Goal: Information Seeking & Learning: Learn about a topic

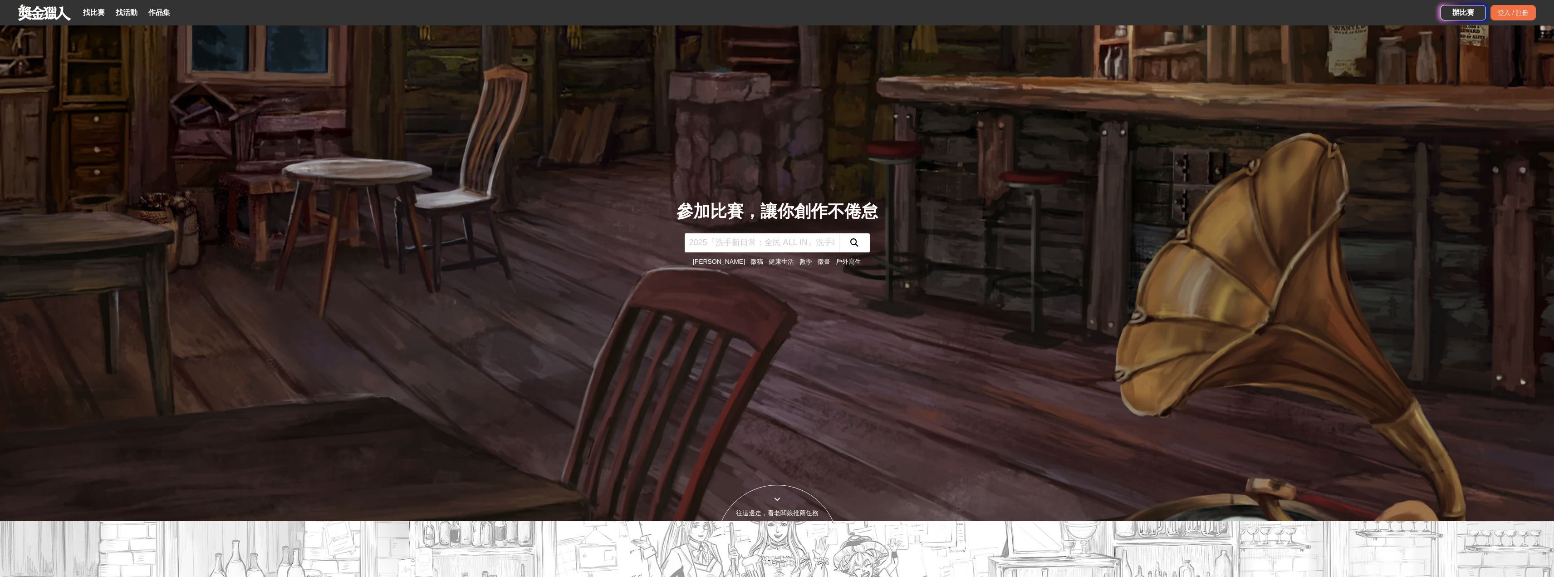
scroll to position [45, 0]
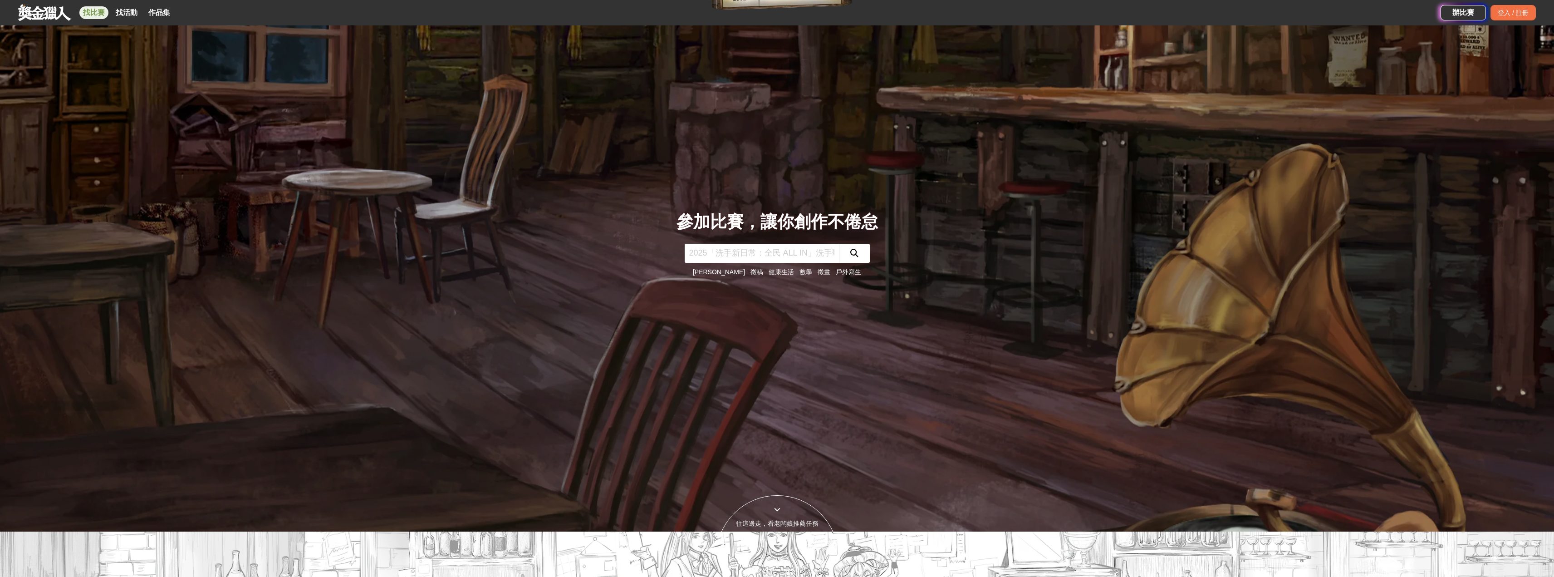
click at [88, 13] on link "找比賽" at bounding box center [93, 12] width 29 height 13
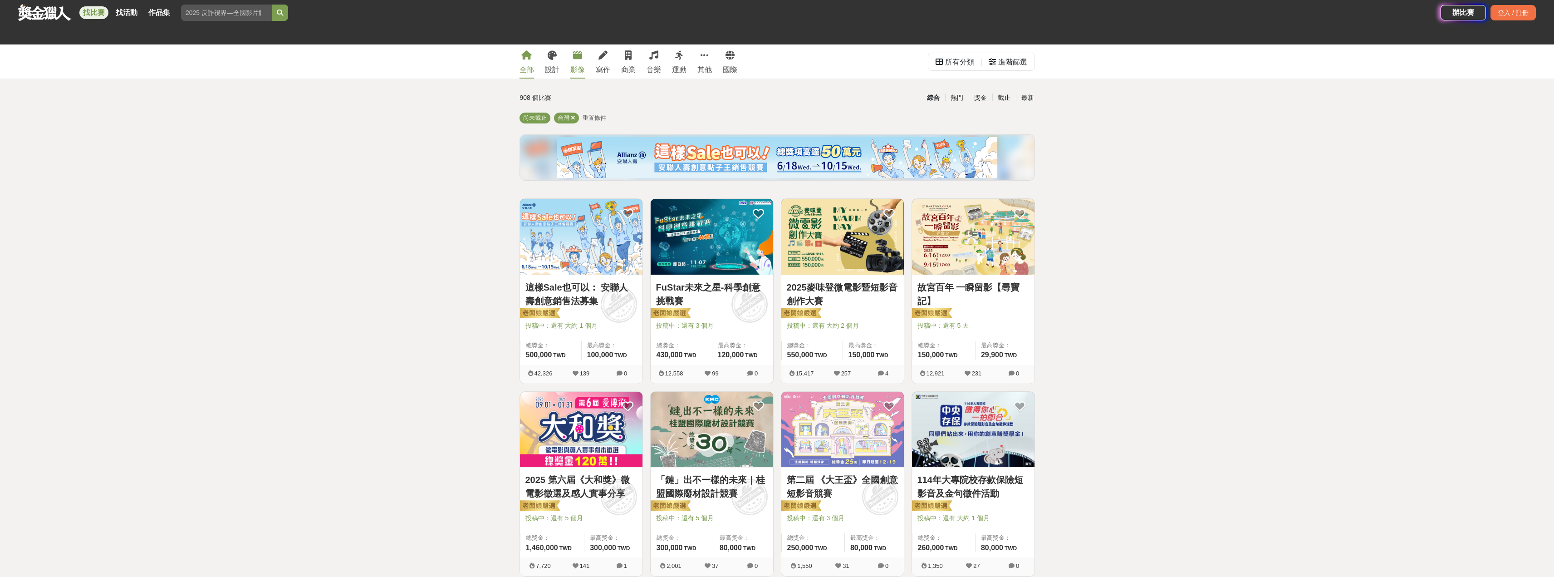
click at [577, 72] on div "影像" at bounding box center [577, 69] width 15 height 11
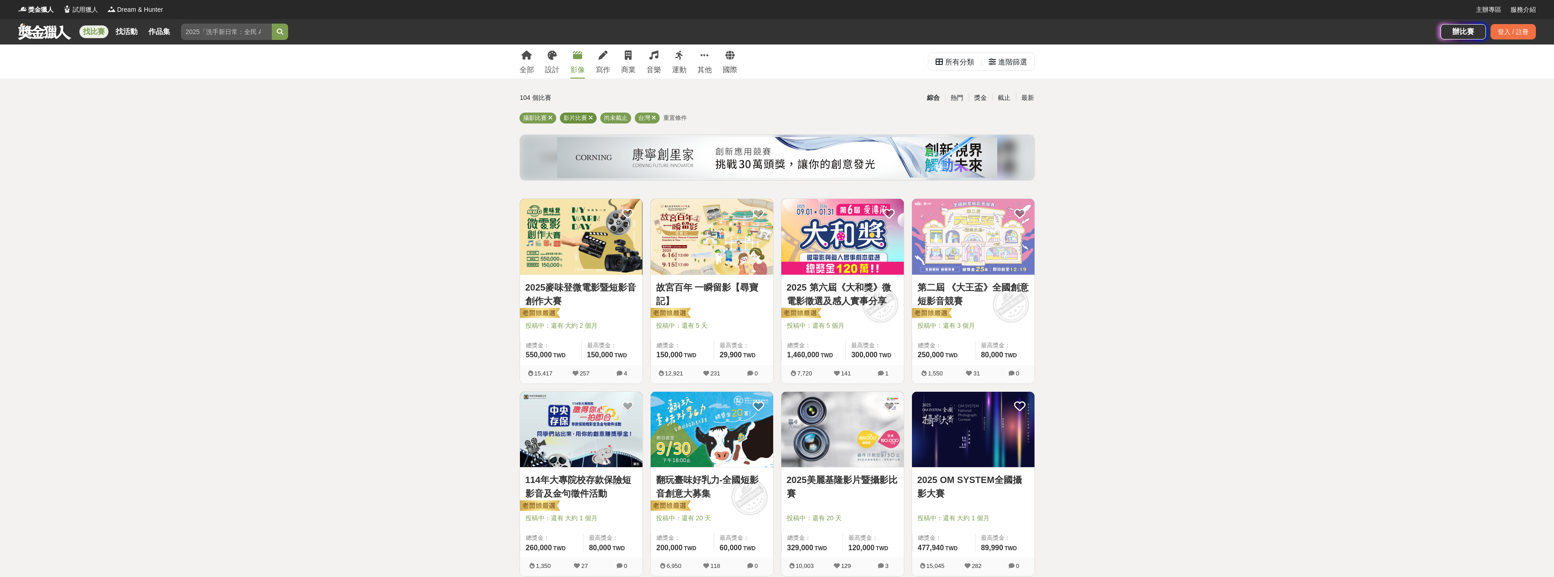
click at [590, 119] on icon at bounding box center [590, 118] width 5 height 6
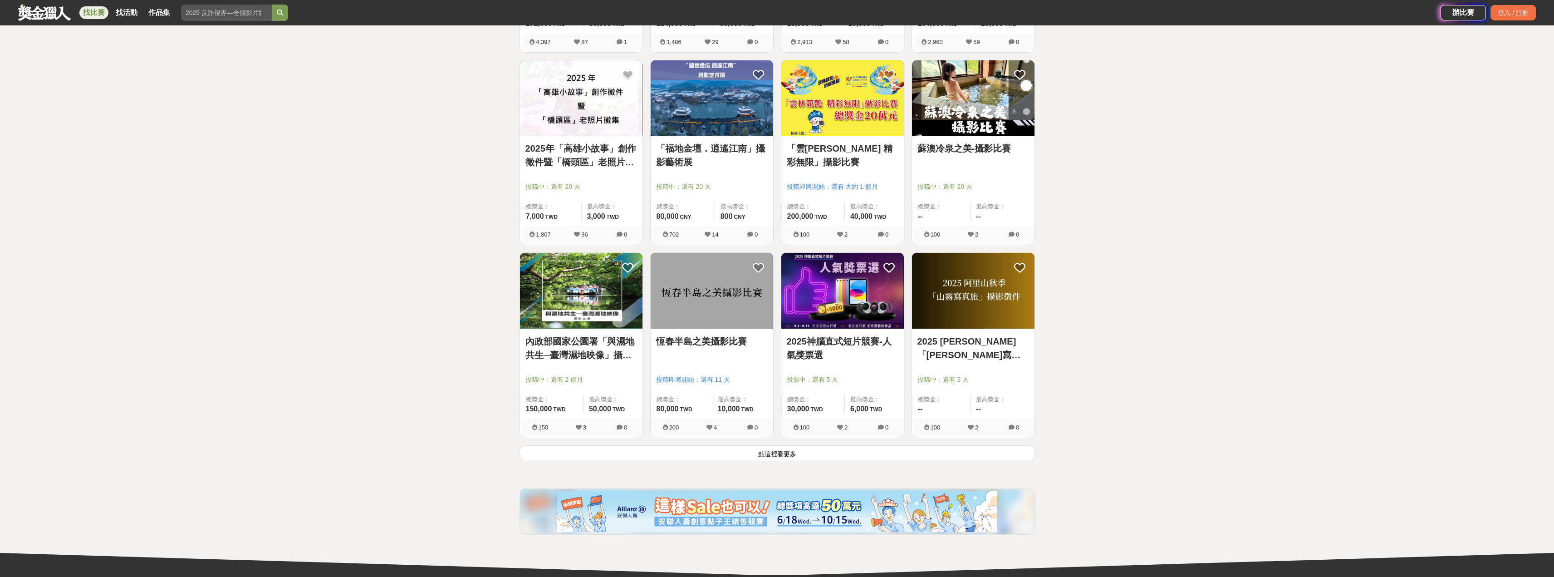
scroll to position [1034, 0]
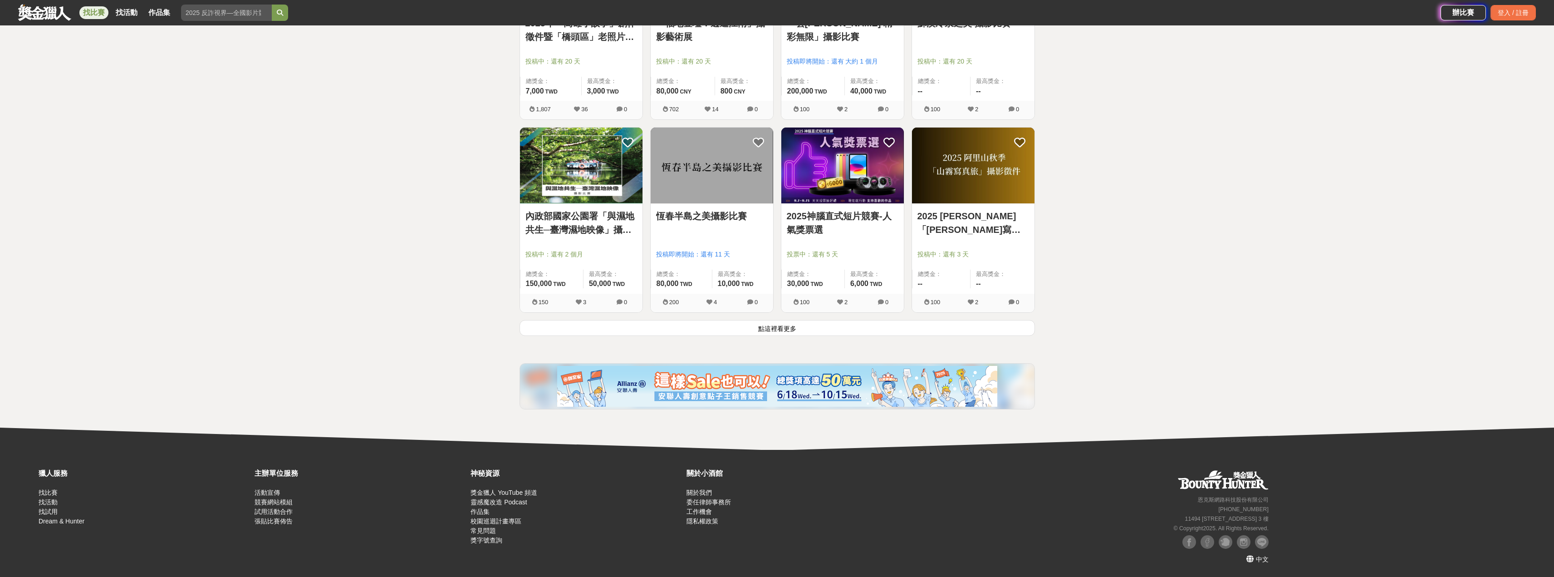
click at [753, 327] on button "點這裡看更多" at bounding box center [776, 328] width 515 height 16
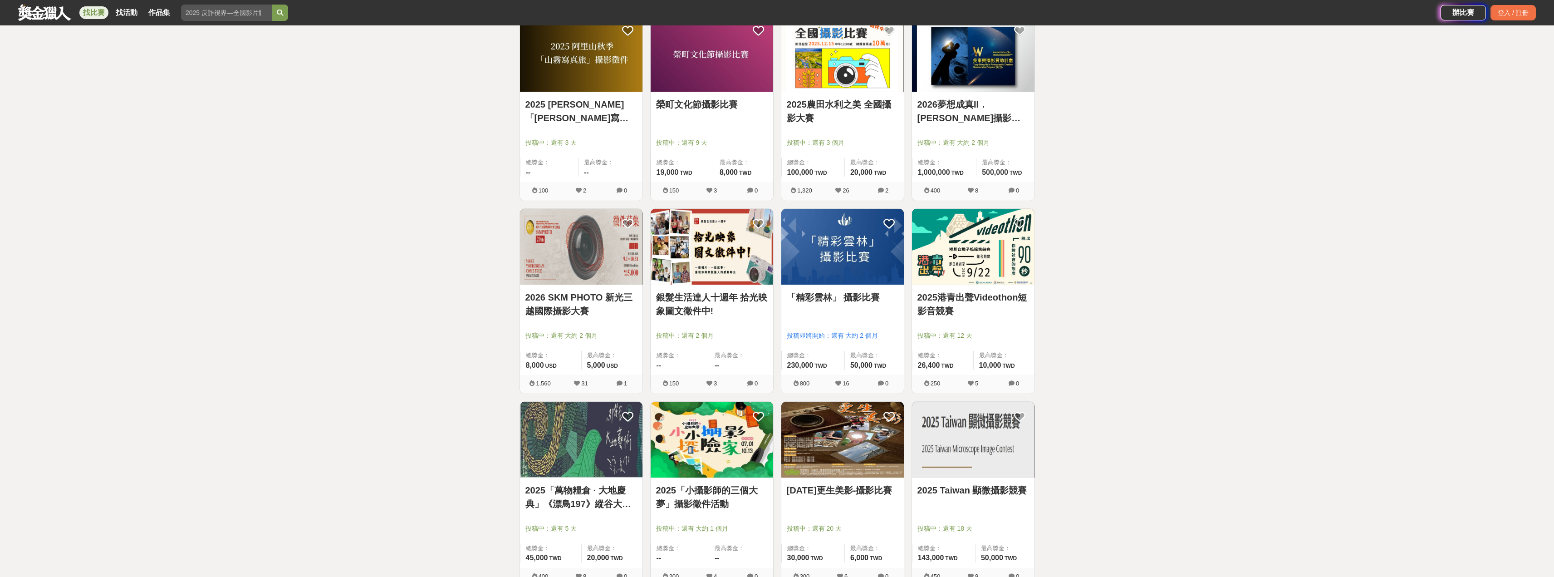
scroll to position [1352, 0]
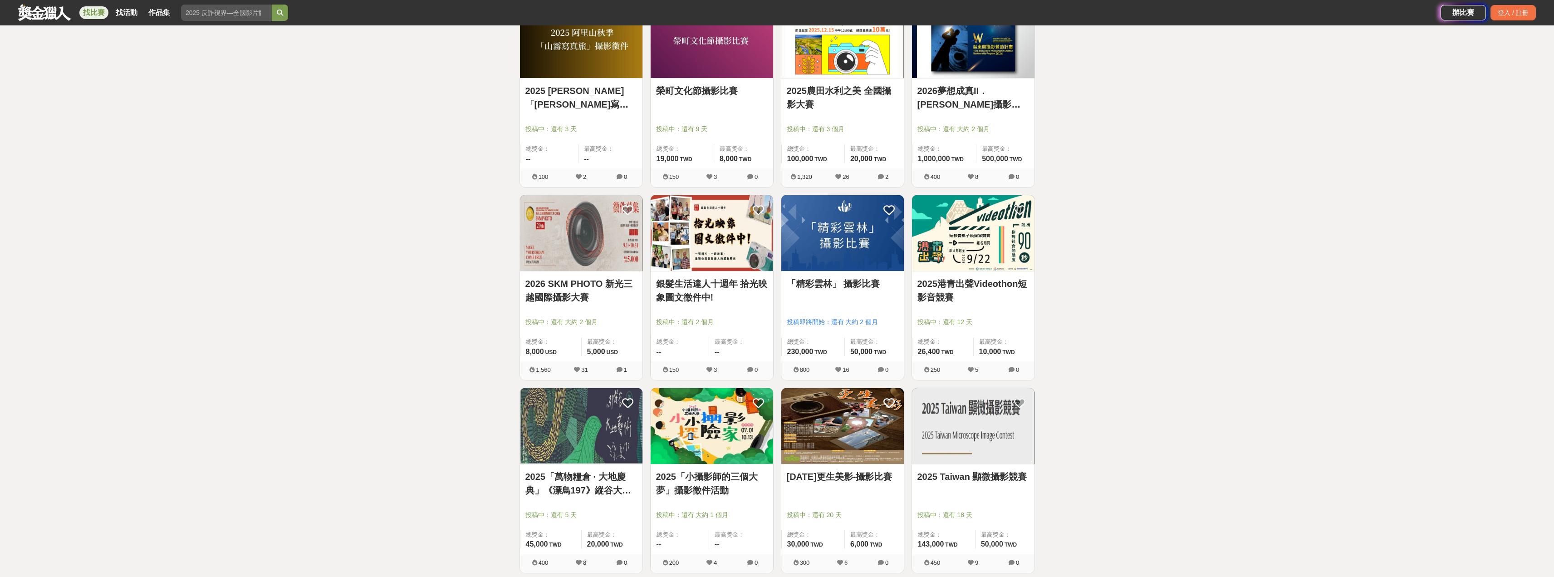
click at [845, 421] on img at bounding box center [842, 426] width 122 height 76
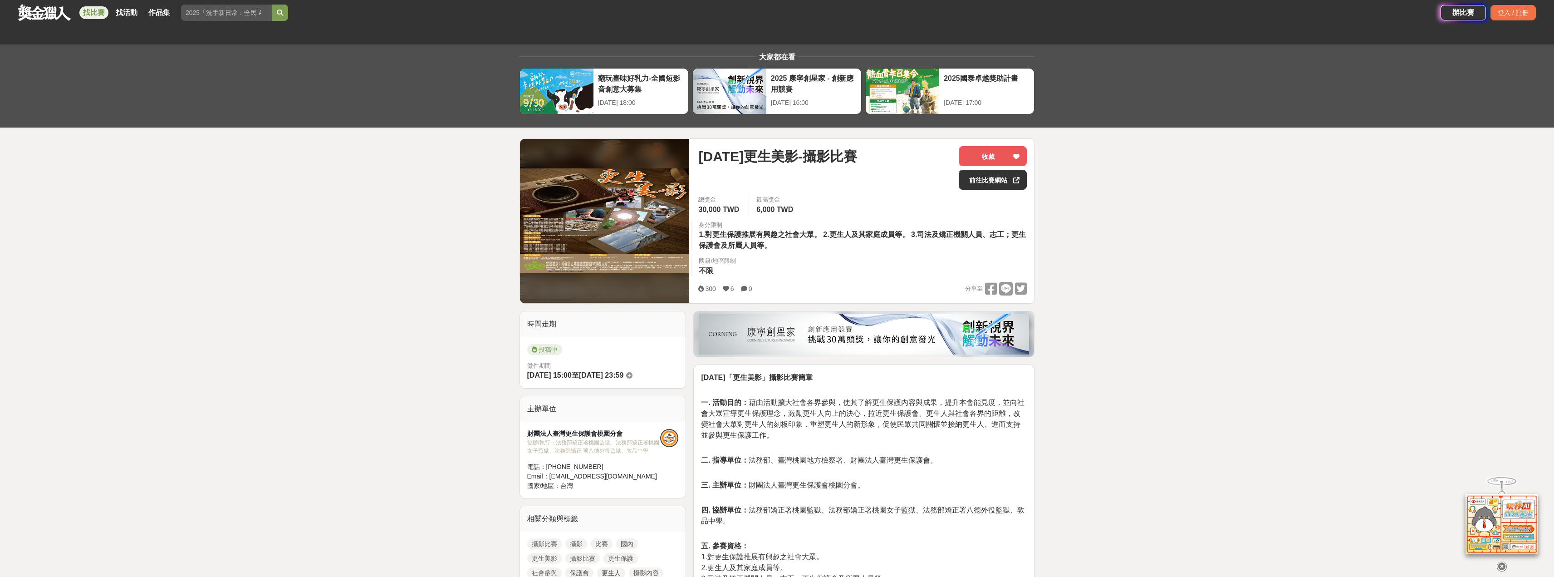
click at [601, 222] on img at bounding box center [605, 220] width 170 height 105
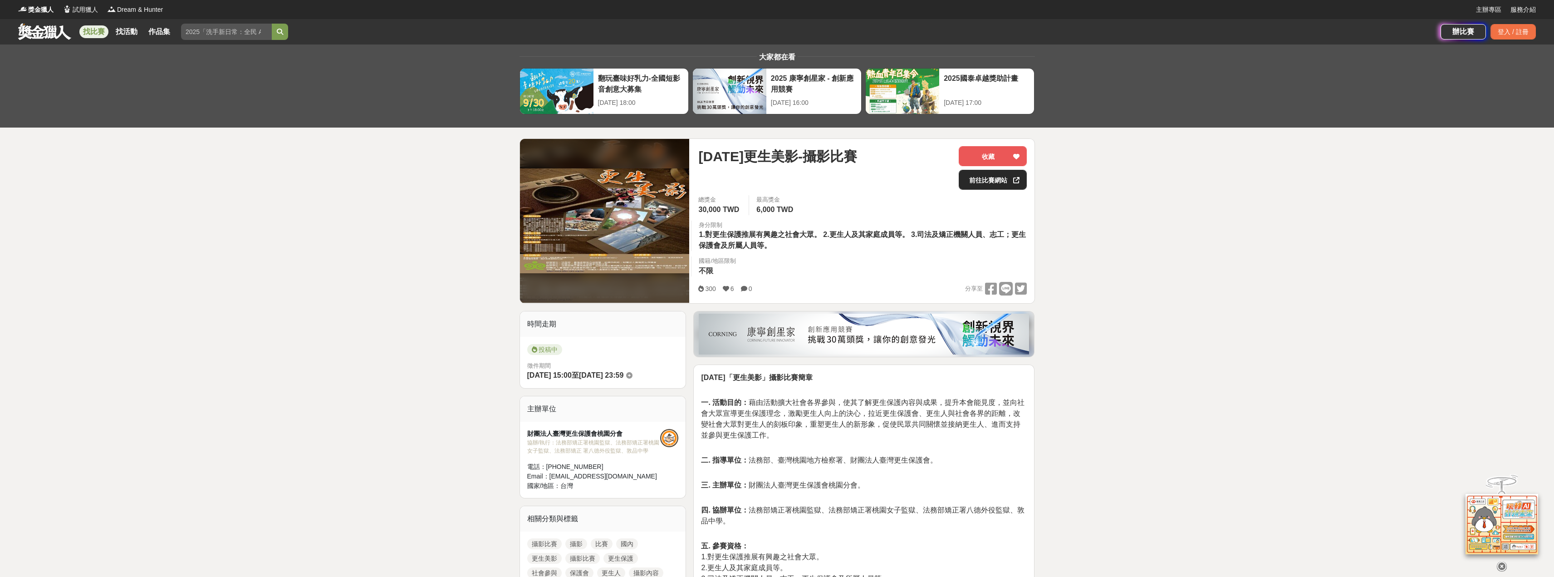
click at [978, 178] on link "前往比賽網站" at bounding box center [992, 180] width 68 height 20
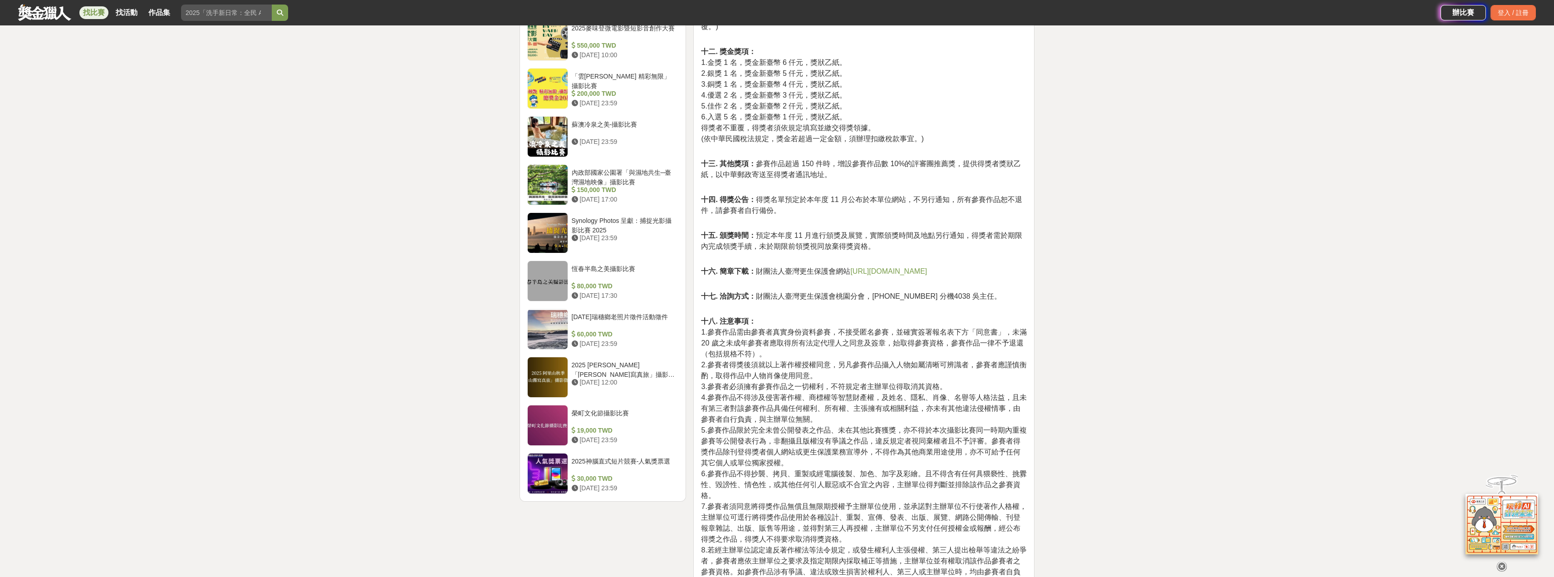
scroll to position [953, 0]
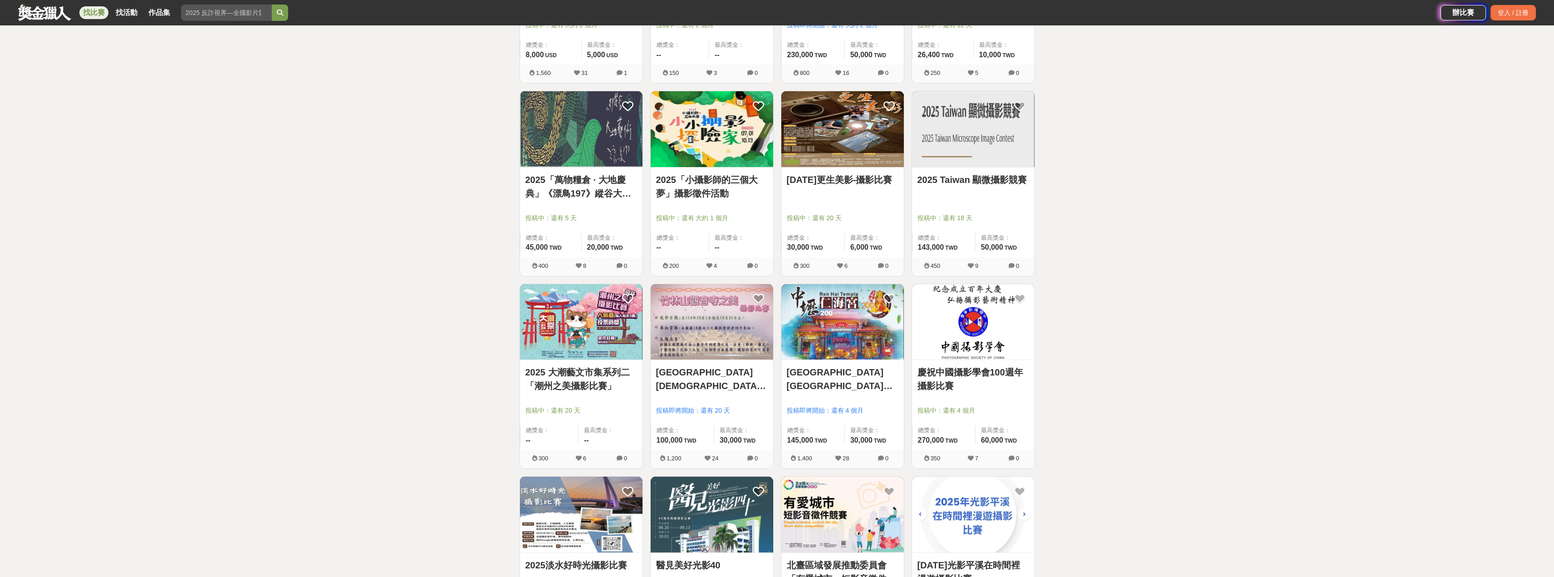
scroll to position [1669, 0]
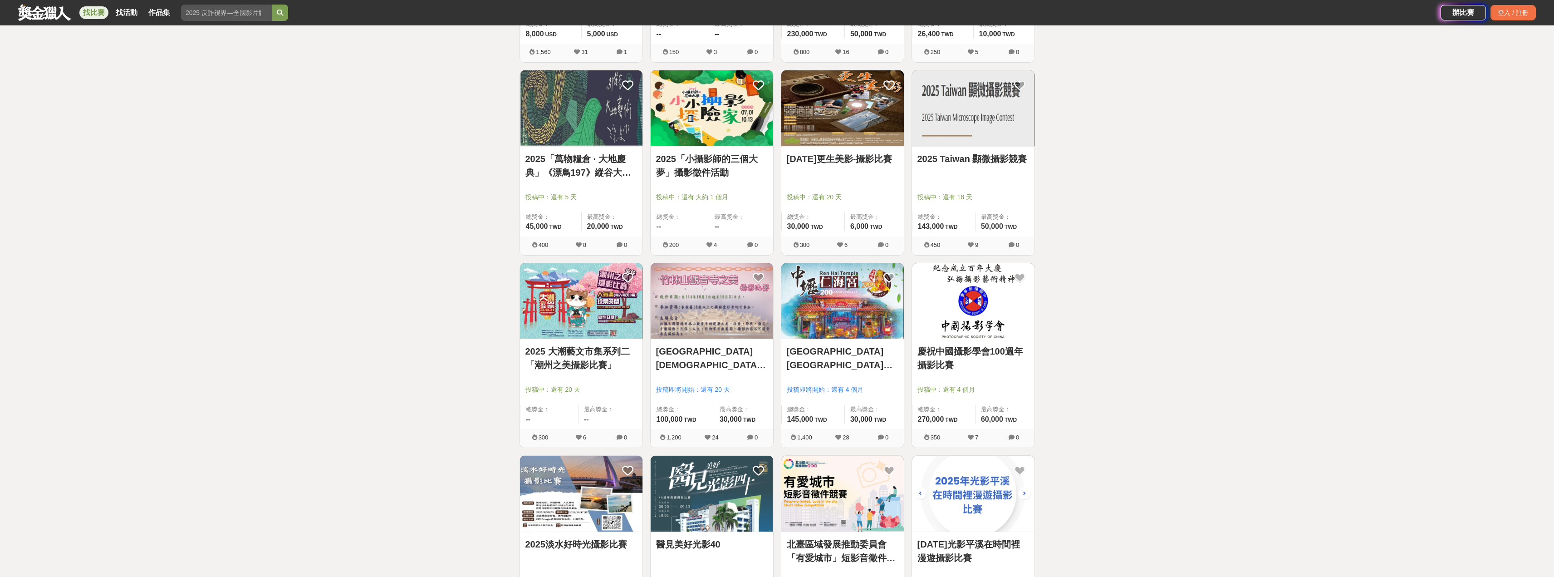
click at [697, 293] on img at bounding box center [711, 301] width 122 height 76
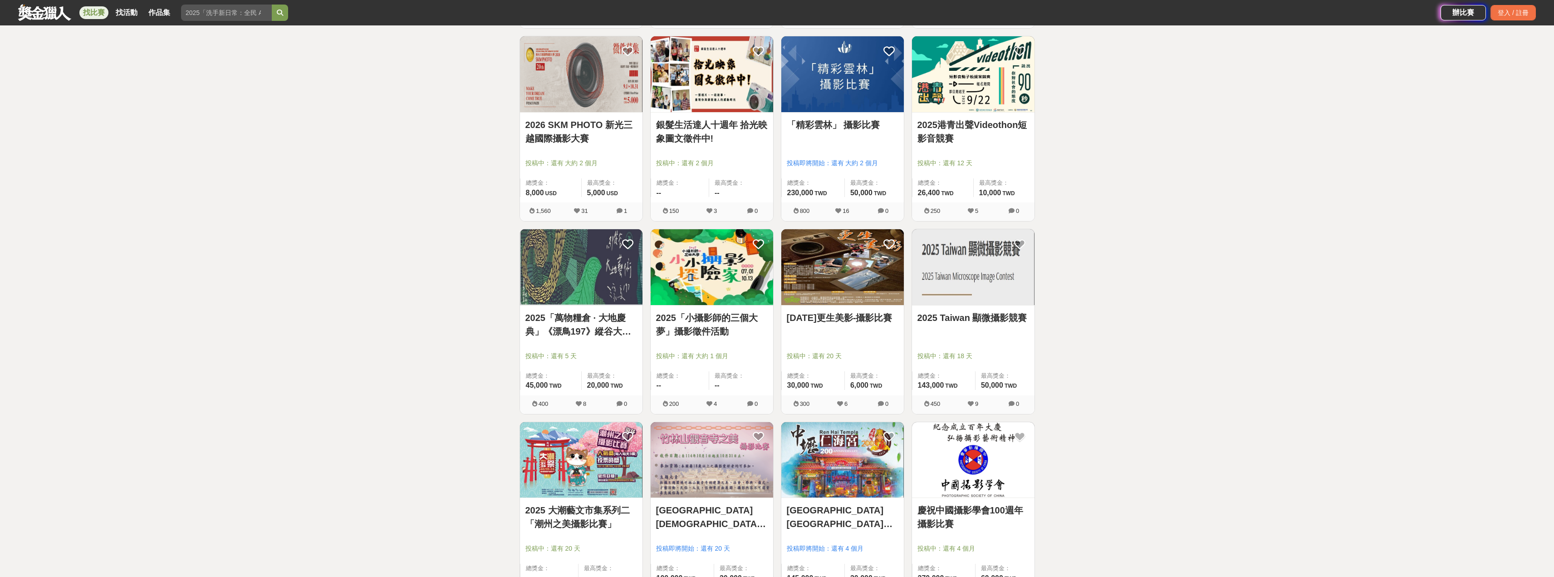
scroll to position [1488, 0]
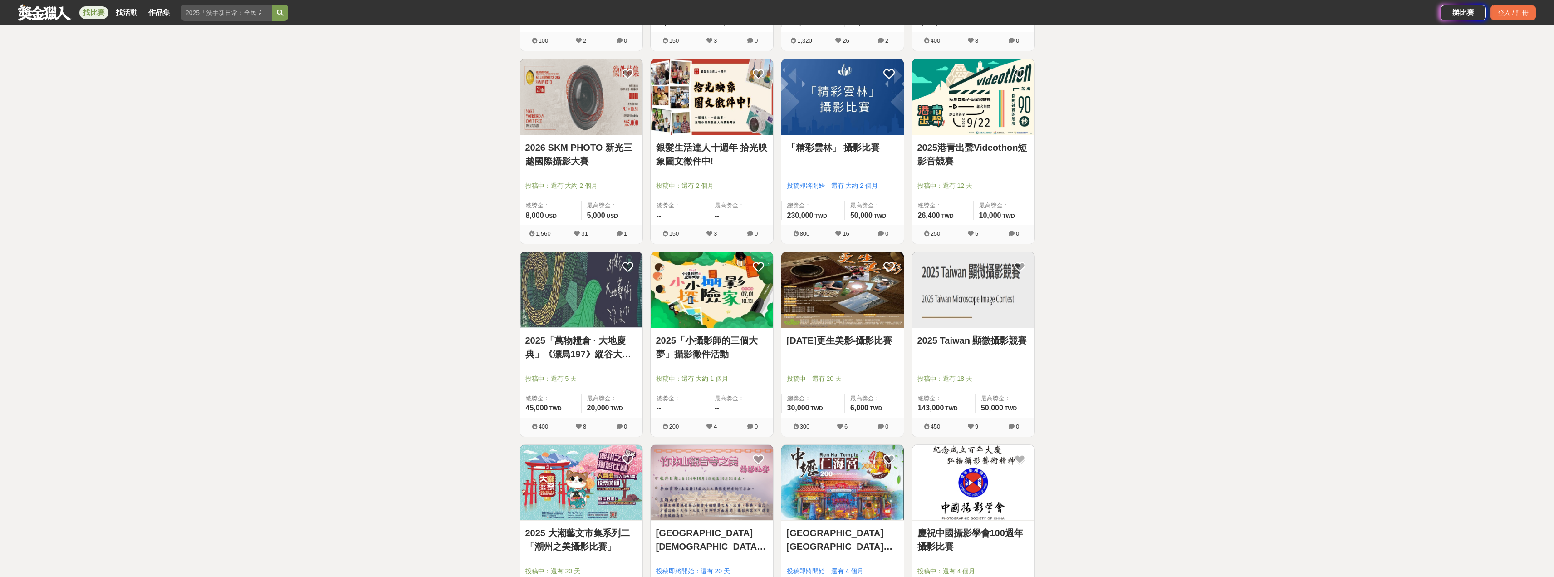
click at [556, 122] on img at bounding box center [581, 97] width 122 height 76
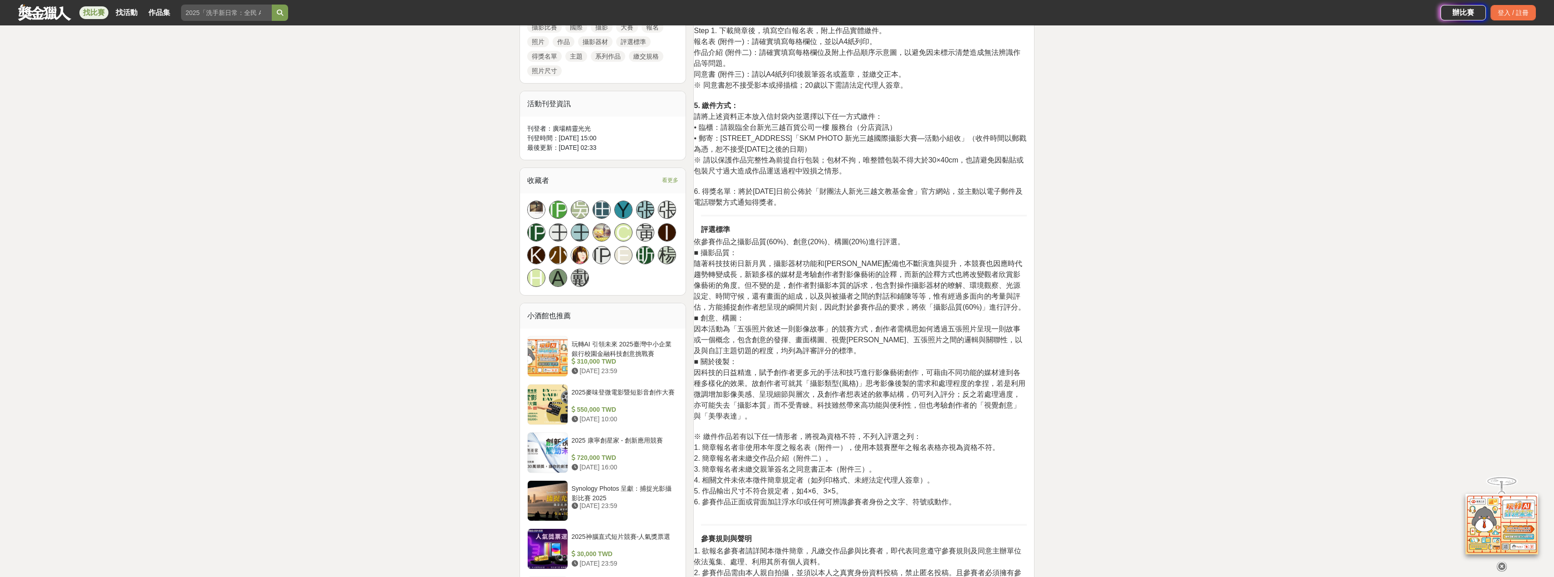
scroll to position [454, 0]
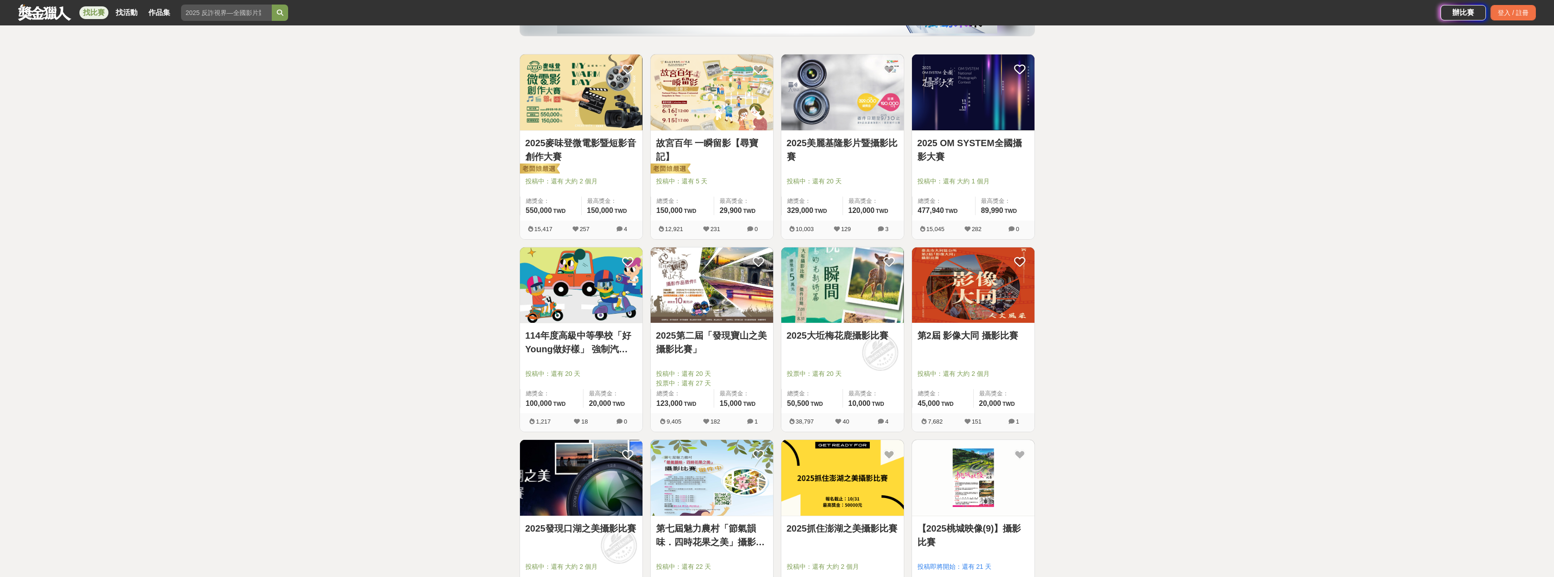
scroll to position [127, 0]
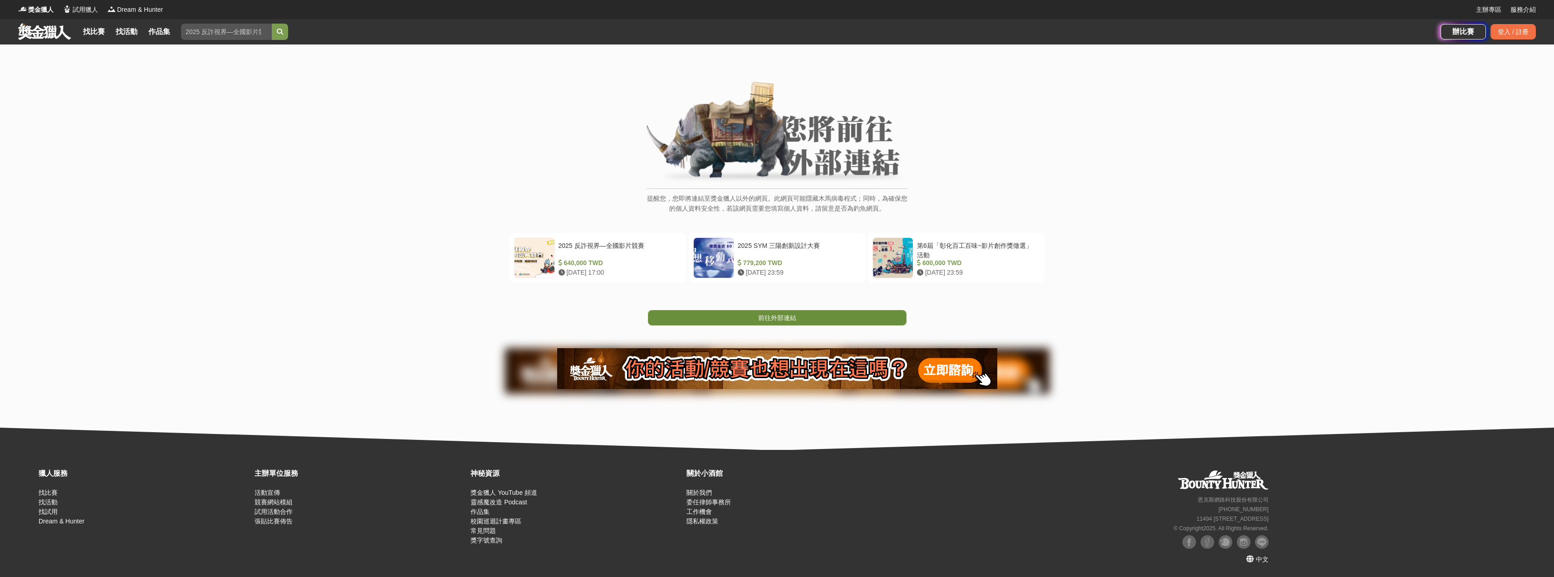
click at [756, 322] on link "前往外部連結" at bounding box center [777, 317] width 259 height 15
